Goal: Find specific page/section: Find specific page/section

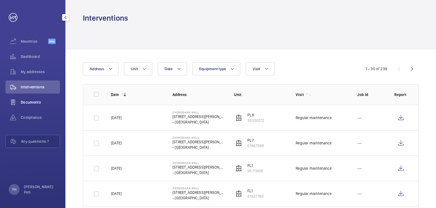
click at [30, 106] on div "Documents" at bounding box center [32, 102] width 55 height 13
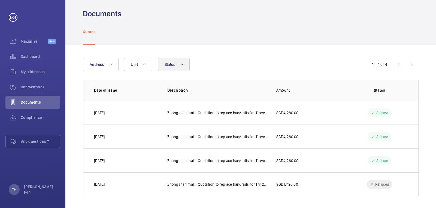
scroll to position [6, 0]
